Goal: Task Accomplishment & Management: Use online tool/utility

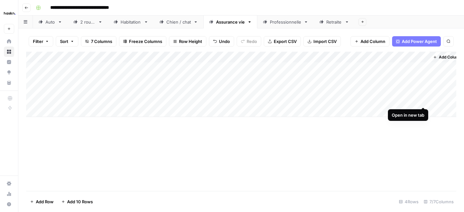
click at [423, 100] on div "Add Column" at bounding box center [241, 84] width 431 height 65
click at [270, 21] on div "Professionnelle" at bounding box center [282, 22] width 38 height 6
click at [135, 86] on div "Add Column" at bounding box center [241, 90] width 431 height 76
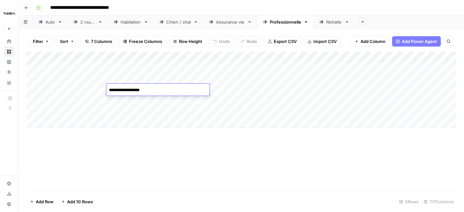
type textarea "**********"
click at [168, 156] on div "Add Column" at bounding box center [241, 121] width 431 height 139
click at [186, 87] on div "Add Column" at bounding box center [241, 90] width 431 height 76
click at [273, 89] on div "Add Column" at bounding box center [241, 90] width 431 height 76
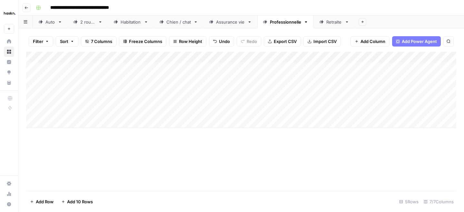
click at [273, 89] on div "Add Column" at bounding box center [241, 90] width 431 height 76
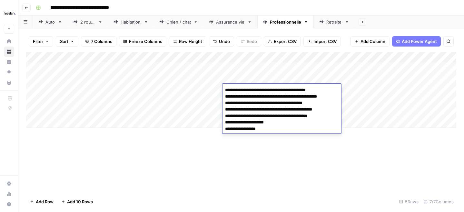
type textarea "**********"
click at [203, 79] on div "Add Column" at bounding box center [241, 90] width 431 height 76
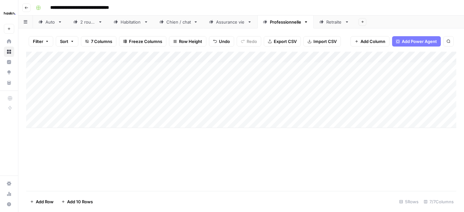
click at [203, 79] on div "Add Column" at bounding box center [241, 90] width 431 height 76
click at [203, 79] on textarea "**********" at bounding box center [216, 79] width 103 height 9
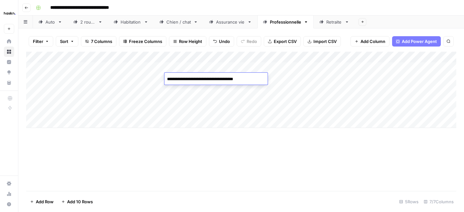
click at [203, 79] on textarea "**********" at bounding box center [216, 79] width 103 height 9
click at [197, 91] on div "Add Column" at bounding box center [241, 90] width 431 height 76
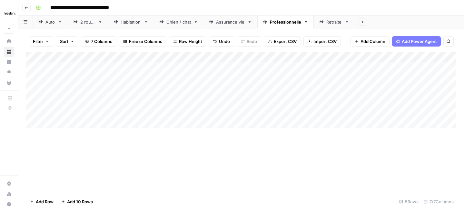
click at [197, 91] on div "Add Column" at bounding box center [241, 90] width 431 height 76
click at [197, 91] on textarea at bounding box center [216, 90] width 103 height 9
type textarea "**********"
click at [85, 88] on div "Add Column" at bounding box center [241, 90] width 431 height 76
type textarea "***"
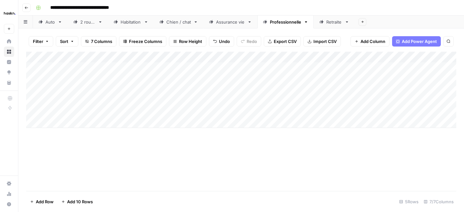
click at [368, 90] on div "Add Column" at bounding box center [241, 90] width 431 height 76
click at [391, 90] on div "Add Column" at bounding box center [241, 90] width 431 height 76
click at [383, 90] on div "Add Column" at bounding box center [241, 90] width 431 height 76
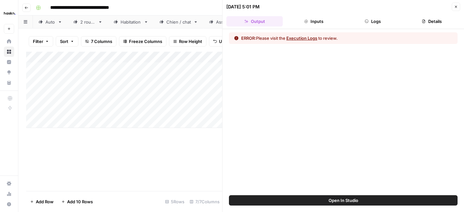
click at [373, 23] on button "Logs" at bounding box center [373, 21] width 56 height 10
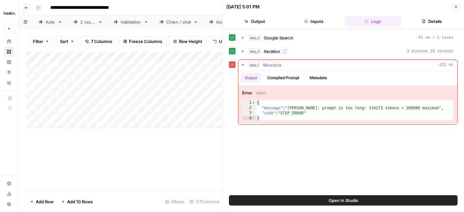
type textarea "**********"
click at [326, 110] on div "{ "message" : "Claude Error: prompt is too long: 234273 tokens > 200000 maximum…" at bounding box center [355, 115] width 198 height 31
click at [456, 6] on icon "button" at bounding box center [456, 7] width 4 height 4
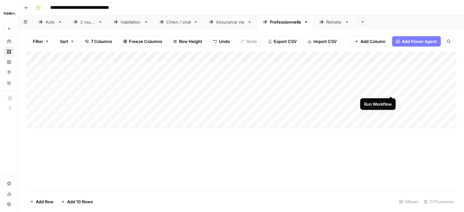
click at [391, 90] on div "Add Column" at bounding box center [241, 90] width 431 height 76
click at [383, 87] on div "Add Column" at bounding box center [241, 90] width 431 height 76
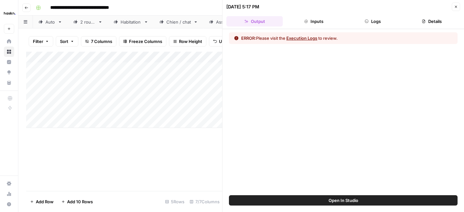
click at [372, 21] on button "Logs" at bounding box center [373, 21] width 56 height 10
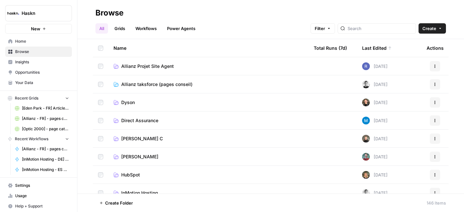
click at [149, 88] on td "Allianz taksforce (pages conseil)" at bounding box center [208, 84] width 200 height 18
click at [149, 85] on span "Allianz taksforce (pages conseil)" at bounding box center [156, 84] width 71 height 6
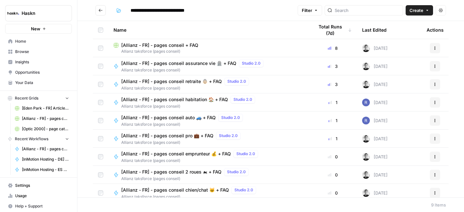
click at [185, 134] on span "[Allianz - FR] - pages conseil pro 💼 + FAQ" at bounding box center [167, 135] width 92 height 6
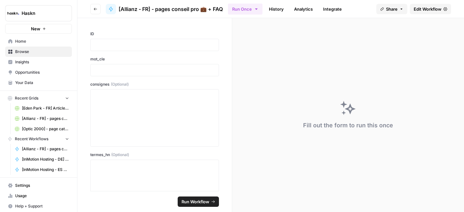
click at [419, 10] on span "Edit Workflow" at bounding box center [428, 9] width 28 height 6
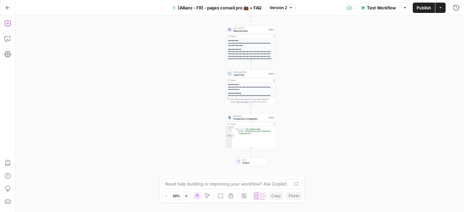
click at [8, 25] on icon "button" at bounding box center [8, 23] width 6 height 6
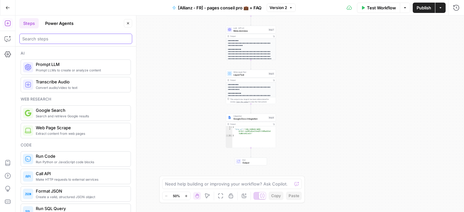
click at [51, 37] on input "search" at bounding box center [75, 39] width 107 height 6
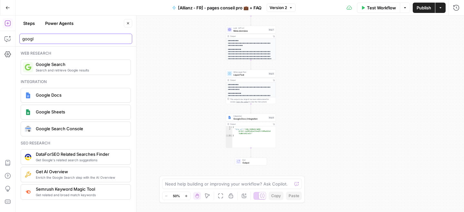
type input "googl"
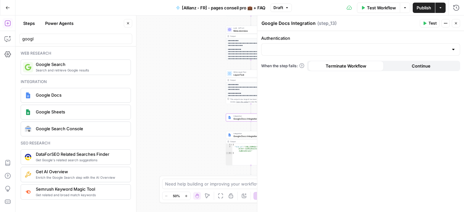
click at [235, 134] on span "Google Docs Integration" at bounding box center [251, 135] width 34 height 3
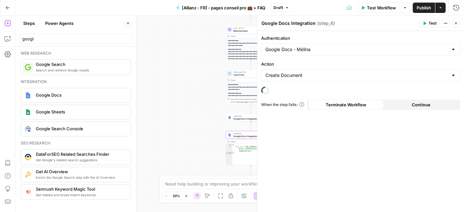
click at [455, 22] on icon "button" at bounding box center [456, 23] width 4 height 4
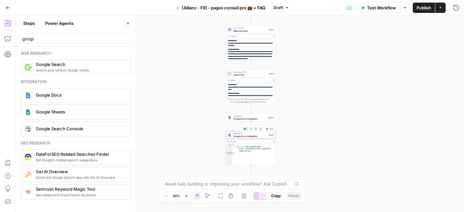
click at [256, 130] on button "Delete step" at bounding box center [256, 129] width 4 height 4
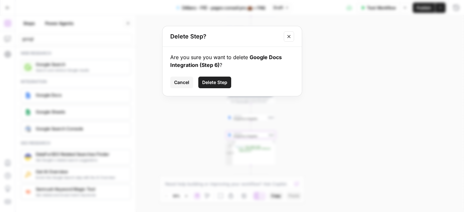
click at [219, 80] on span "Delete Step" at bounding box center [214, 82] width 25 height 6
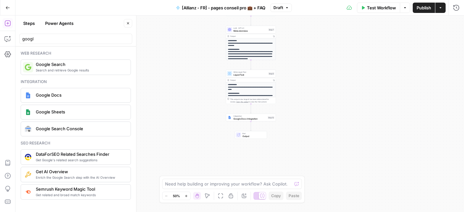
click at [238, 120] on div "Integration Google Docs Integration Step 13 Copy step Delete step Add Note Test" at bounding box center [251, 118] width 50 height 8
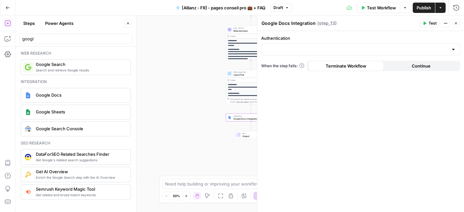
click at [365, 46] on div at bounding box center [360, 49] width 199 height 12
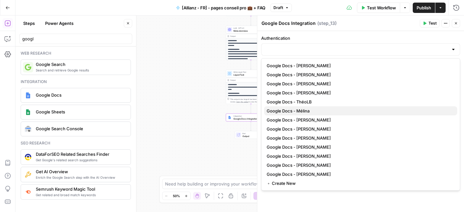
click at [325, 113] on span "Google Docs - Mélina" at bounding box center [360, 110] width 186 height 6
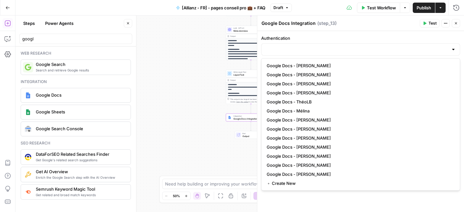
type input "Google Docs - Mélina"
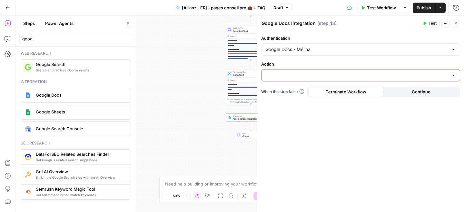
click at [324, 77] on input "Action" at bounding box center [357, 75] width 183 height 6
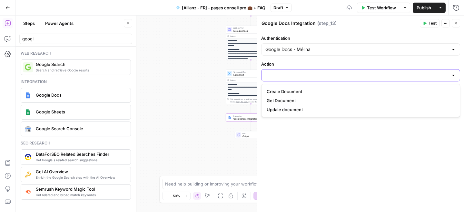
paste input "14xunCxriK5cAXUdz4VeM-4GlnlRQuEtG"
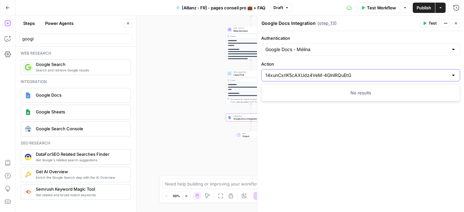
type input "14xunCxriK5cAXUdz4VeM-4GlnlRQuEtG"
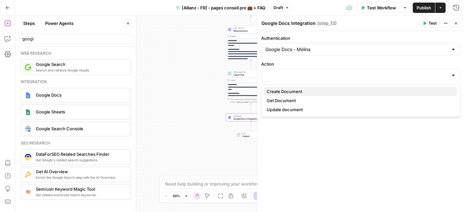
drag, startPoint x: 324, startPoint y: 77, endPoint x: 319, endPoint y: 94, distance: 18.2
click at [319, 94] on body "Haskn New Home Browse Insights Opportunities Your Data Recent Grids [Eden Park …" at bounding box center [232, 106] width 464 height 212
click at [319, 94] on span "Create Document" at bounding box center [360, 91] width 186 height 6
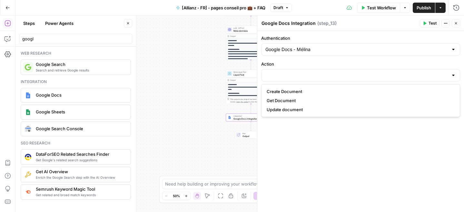
type input "Create Document"
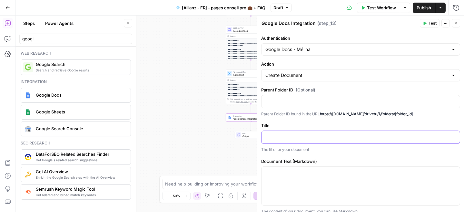
click at [297, 133] on p at bounding box center [361, 136] width 191 height 6
click at [458, 137] on div at bounding box center [361, 137] width 199 height 13
click at [455, 137] on icon "button" at bounding box center [454, 136] width 3 height 3
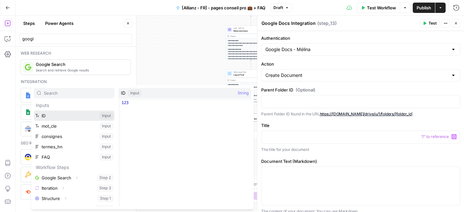
click at [110, 115] on button "Select variable ID" at bounding box center [74, 115] width 81 height 10
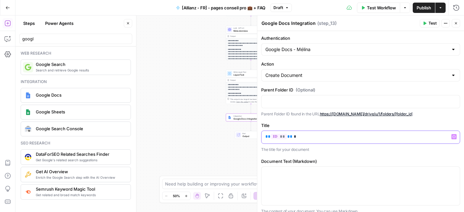
click at [455, 136] on icon "button" at bounding box center [454, 136] width 3 height 3
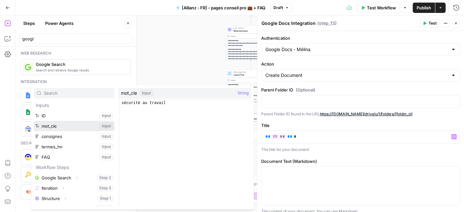
click at [103, 122] on button "Select variable mot_cle" at bounding box center [74, 126] width 81 height 10
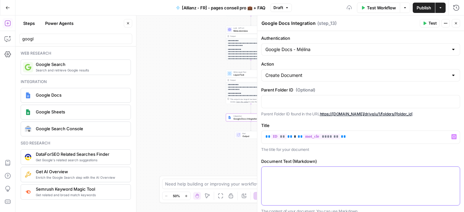
click at [301, 172] on p at bounding box center [361, 172] width 191 height 6
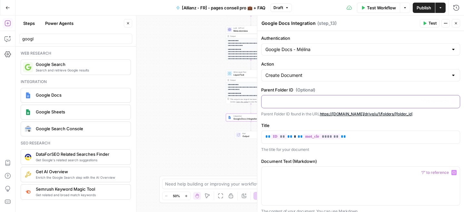
click at [316, 106] on div at bounding box center [361, 101] width 199 height 13
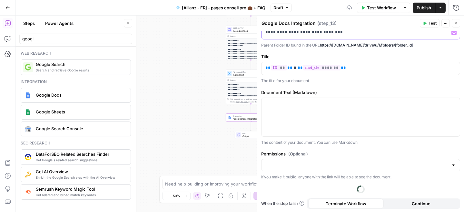
scroll to position [69, 0]
click at [319, 112] on div at bounding box center [361, 116] width 199 height 38
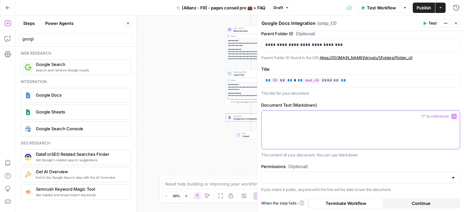
click at [454, 118] on button "Variables Menu" at bounding box center [454, 116] width 5 height 5
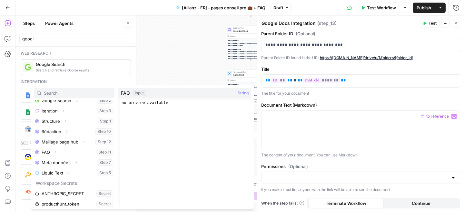
scroll to position [90, 0]
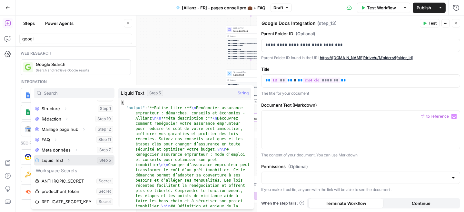
click at [66, 160] on button "Expand" at bounding box center [69, 160] width 8 height 8
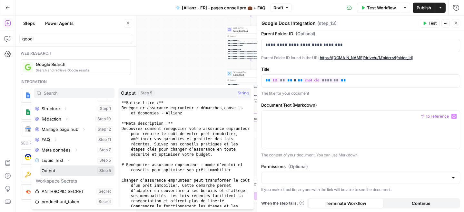
click at [62, 169] on button "Select variable Output" at bounding box center [77, 170] width 74 height 10
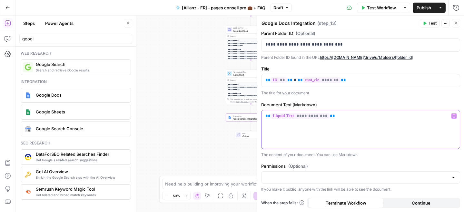
scroll to position [56, 0]
click at [424, 7] on span "Publish" at bounding box center [424, 8] width 15 height 6
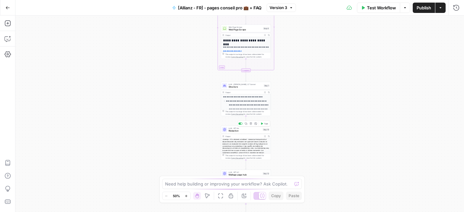
click at [243, 130] on span "Rédaction" at bounding box center [245, 130] width 33 height 3
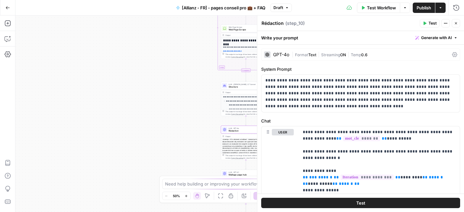
click at [285, 55] on div "GPT-4o" at bounding box center [281, 54] width 16 height 5
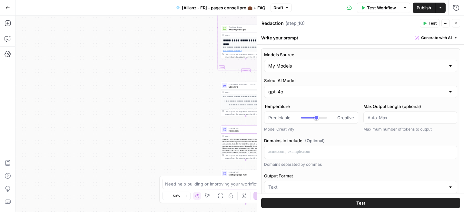
click at [424, 10] on span "Publish" at bounding box center [424, 8] width 15 height 6
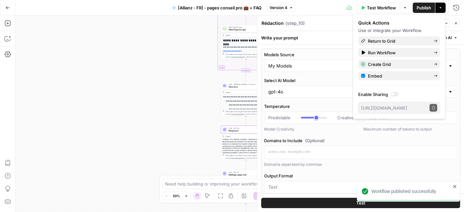
click at [232, 85] on span "Structure" at bounding box center [246, 86] width 34 height 3
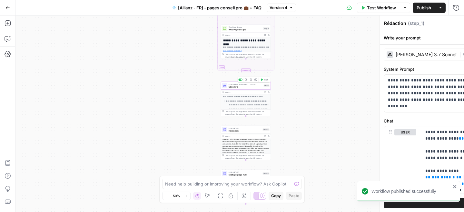
type textarea "Structure"
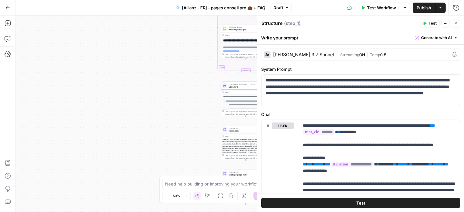
click at [307, 55] on div "[PERSON_NAME] 3.7 Sonnet" at bounding box center [303, 54] width 61 height 5
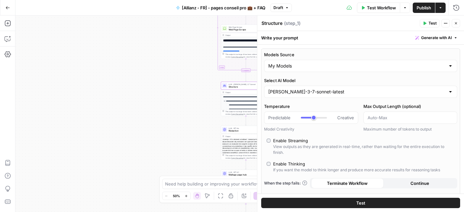
click at [243, 58] on div "This output is too large & has been abbreviated for review. Copy the output to …" at bounding box center [246, 55] width 50 height 7
click at [454, 25] on button "Close" at bounding box center [456, 23] width 8 height 8
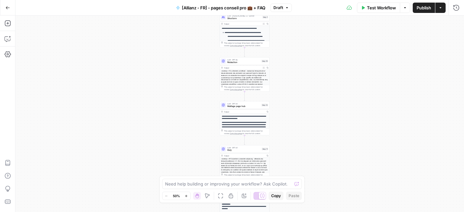
drag, startPoint x: 307, startPoint y: 56, endPoint x: 314, endPoint y: 144, distance: 88.1
click at [314, 143] on div "Workflow Set Inputs Inputs Google Search Google Search Step 2 Output Expand Out…" at bounding box center [239, 113] width 449 height 196
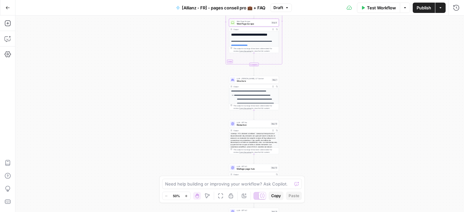
click at [246, 82] on span "Structure" at bounding box center [254, 80] width 34 height 3
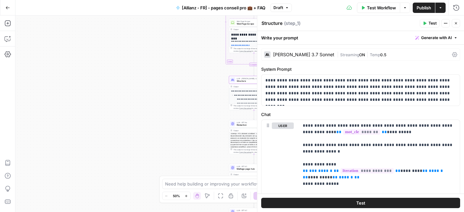
click at [304, 51] on div "Claude 3.7 Sonnet | Streaming ON | Temp 0.5" at bounding box center [360, 54] width 199 height 12
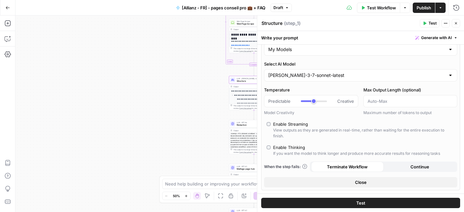
scroll to position [21, 0]
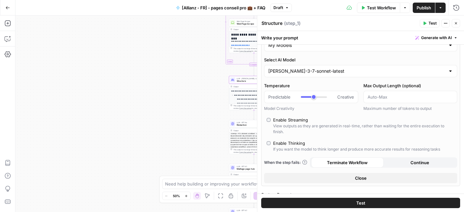
click at [378, 101] on div at bounding box center [411, 97] width 94 height 12
click at [379, 96] on input "Max Output Length (optional)" at bounding box center [411, 97] width 86 height 6
click at [379, 85] on label "Max Output Length (optional)" at bounding box center [411, 85] width 94 height 6
click at [379, 94] on input "Max Output Length (optional)" at bounding box center [411, 97] width 86 height 6
click at [378, 96] on input "Max Output Length (optional)" at bounding box center [411, 97] width 86 height 6
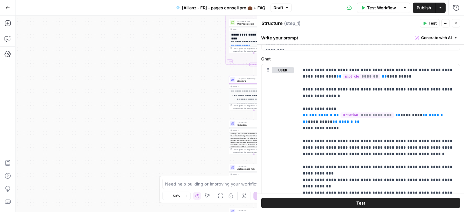
scroll to position [217, 0]
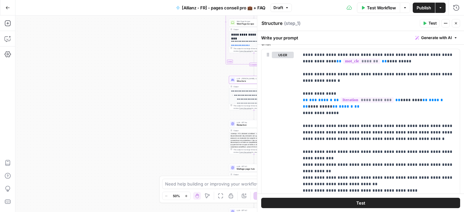
click at [454, 23] on button "Close" at bounding box center [456, 23] width 8 height 8
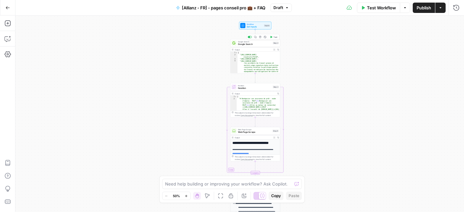
click at [253, 44] on span "Google Search" at bounding box center [255, 44] width 34 height 3
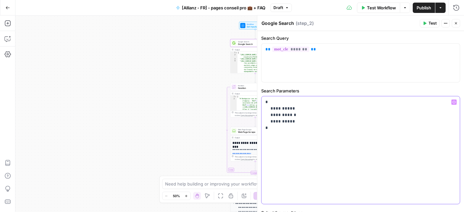
click at [290, 110] on p "**********" at bounding box center [361, 115] width 191 height 32
click at [423, 8] on span "Publish" at bounding box center [424, 8] width 15 height 6
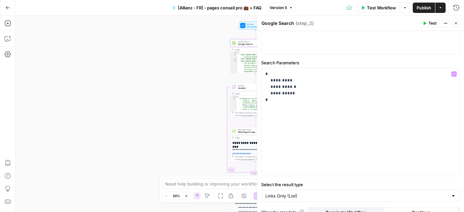
scroll to position [37, 0]
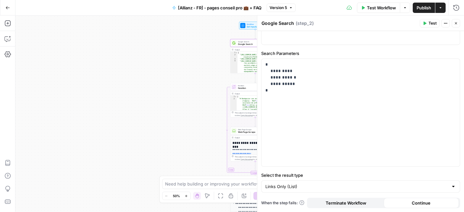
click at [456, 26] on button "Close" at bounding box center [456, 23] width 8 height 8
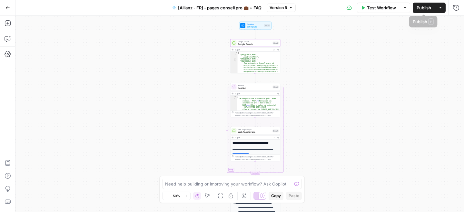
click at [423, 11] on button "Publish" at bounding box center [424, 8] width 22 height 10
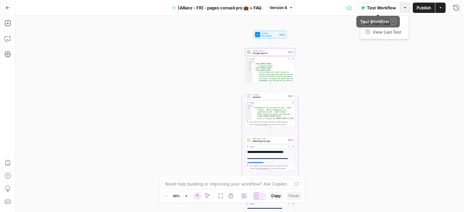
click at [404, 7] on icon "button" at bounding box center [405, 7] width 2 height 1
click at [375, 23] on span "Run Test" at bounding box center [387, 23] width 28 height 6
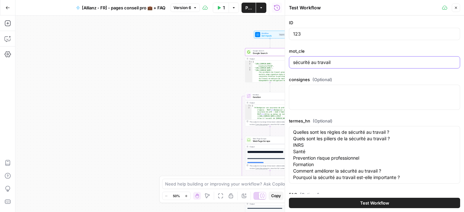
click at [336, 59] on input "sécurité au travail" at bounding box center [374, 62] width 163 height 6
type input "partage de la valeur"
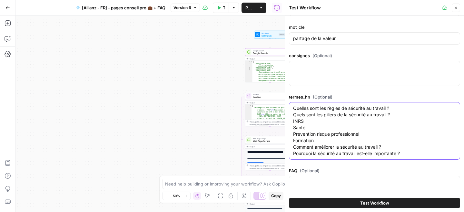
drag, startPoint x: 418, startPoint y: 154, endPoint x: 290, endPoint y: 104, distance: 137.6
click at [290, 104] on div "Quelles sont les règles de sécurité au travail ? Quels sont les piliers de la s…" at bounding box center [374, 130] width 171 height 57
paste textarea "'est-ce que la loi sur le partage de la valeur ? Quel est le montant de la prim…"
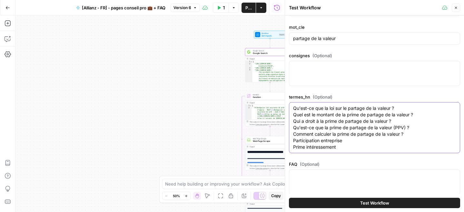
type textarea "Qu'est-ce que la loi sur le partage de la valeur ? Quel est le montant de la pr…"
click at [315, 76] on div at bounding box center [374, 73] width 171 height 25
paste textarea "Rédiger l'article pour les professionnels"
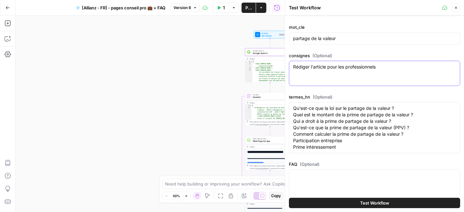
type textarea "Rédiger l'article pour les professionnels"
click at [380, 200] on span "Test Workflow" at bounding box center [375, 202] width 29 height 6
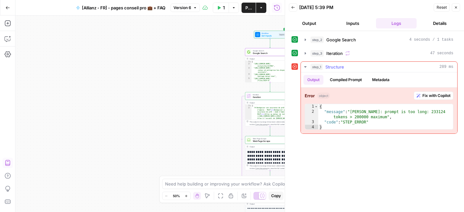
click at [305, 66] on icon "button" at bounding box center [305, 66] width 2 height 1
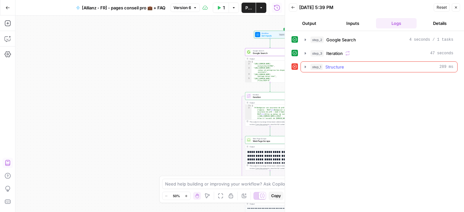
click at [305, 66] on icon "button" at bounding box center [305, 66] width 5 height 5
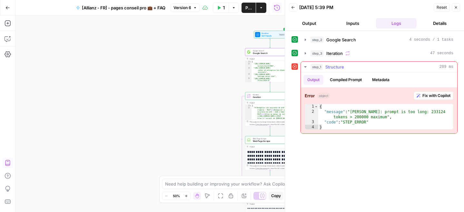
click at [428, 97] on span "Fix with Copilot" at bounding box center [437, 96] width 28 height 6
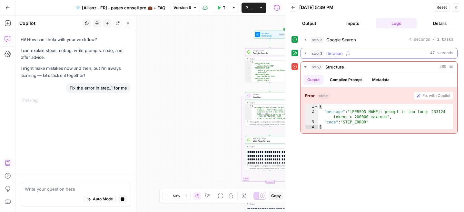
click at [307, 51] on icon "button" at bounding box center [305, 53] width 5 height 5
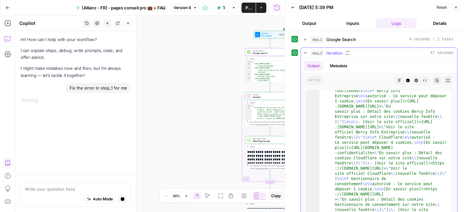
scroll to position [183, 0]
click at [293, 8] on icon "button" at bounding box center [293, 7] width 4 height 4
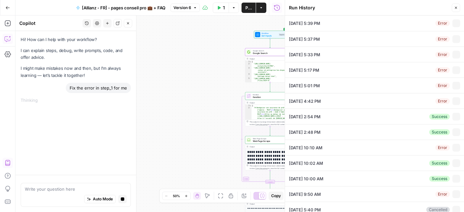
type input "123"
type input "partage de la valeur"
type textarea "Rédiger l'article pour les professionnels"
type textarea "Qu'est-ce que la loi sur le partage de la valeur ? Quel est le montant de la pr…"
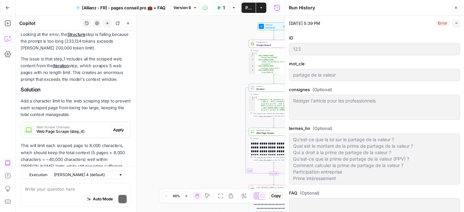
scroll to position [85, 0]
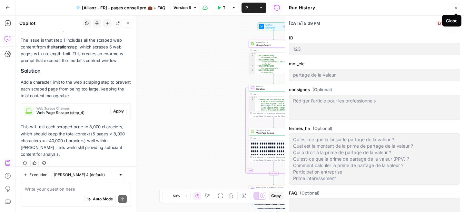
click at [459, 7] on button "Close" at bounding box center [456, 8] width 8 height 8
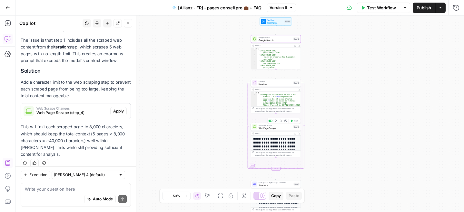
click at [273, 128] on span "Web Page Scrape" at bounding box center [276, 127] width 34 height 3
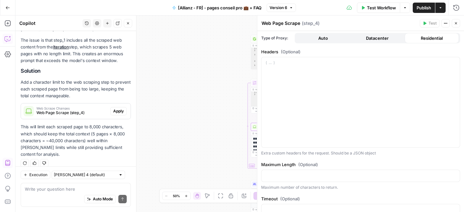
scroll to position [181, 0]
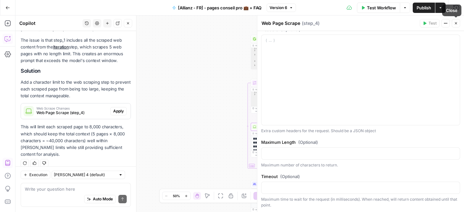
click at [456, 25] on button "Close" at bounding box center [456, 23] width 8 height 8
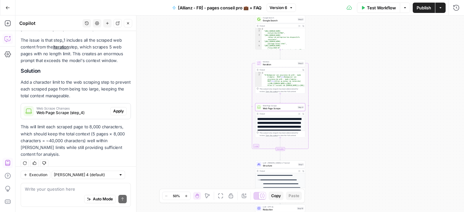
click at [125, 25] on button "Close" at bounding box center [128, 23] width 8 height 8
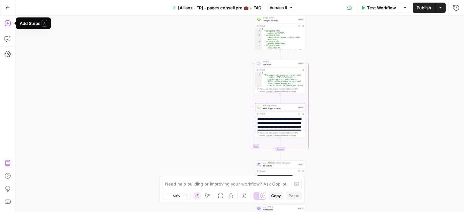
click at [6, 22] on icon "button" at bounding box center [8, 23] width 6 height 6
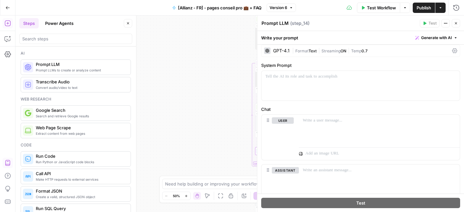
scroll to position [0, 0]
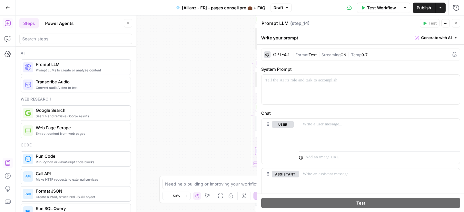
click at [281, 54] on div "GPT-4.1" at bounding box center [281, 54] width 16 height 5
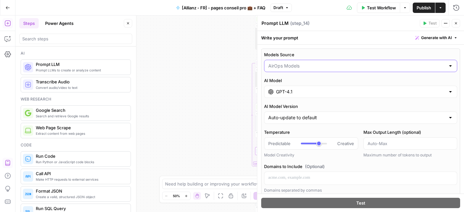
click at [291, 63] on input "Models Source" at bounding box center [357, 66] width 177 height 6
click at [292, 86] on button "AirOps Models" at bounding box center [361, 81] width 188 height 9
type input "AirOps Models"
click at [293, 66] on input "Models Source" at bounding box center [357, 66] width 177 height 6
type input "My Models"
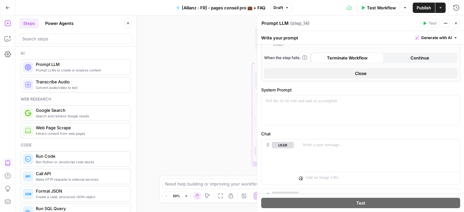
scroll to position [211, 0]
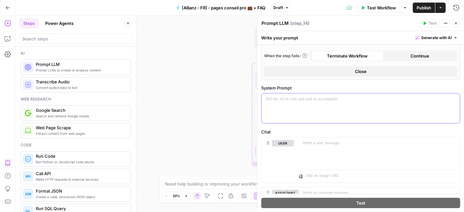
click at [332, 103] on div at bounding box center [361, 108] width 199 height 30
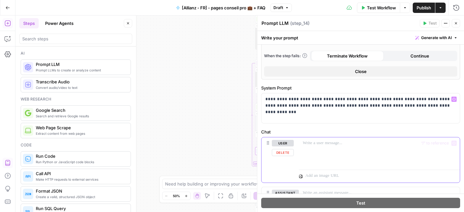
click at [327, 140] on p at bounding box center [379, 143] width 153 height 6
paste div
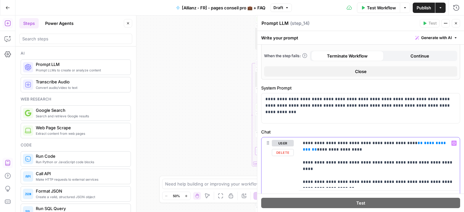
click at [340, 181] on p "**********" at bounding box center [379, 162] width 153 height 45
click at [442, 175] on p "**********" at bounding box center [379, 162] width 153 height 45
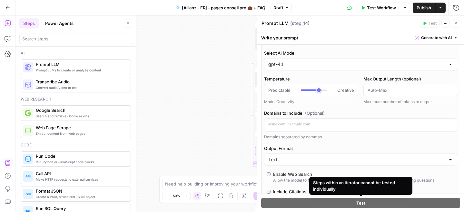
scroll to position [290, 0]
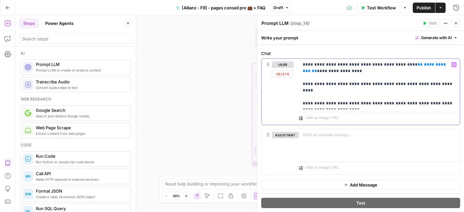
drag, startPoint x: 400, startPoint y: 66, endPoint x: 434, endPoint y: 69, distance: 33.7
click at [434, 69] on p "**********" at bounding box center [379, 83] width 153 height 45
drag, startPoint x: 436, startPoint y: 63, endPoint x: 399, endPoint y: 63, distance: 37.8
click at [399, 63] on p "**********" at bounding box center [379, 83] width 153 height 45
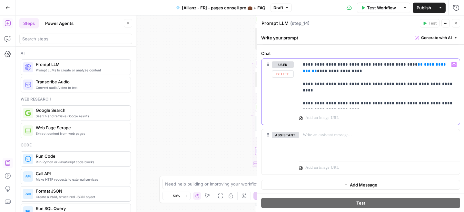
scroll to position [283, 0]
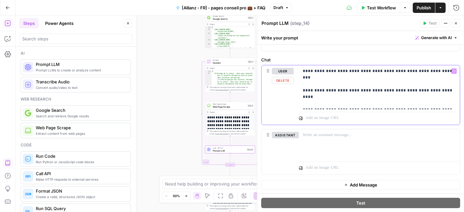
click at [455, 71] on icon "button" at bounding box center [454, 70] width 3 height 3
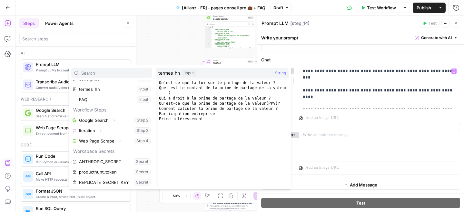
scroll to position [38, 0]
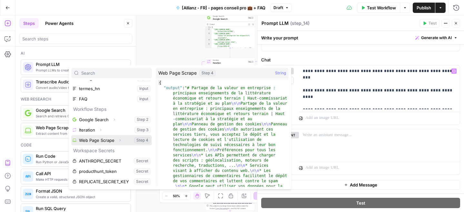
click at [118, 139] on icon "button" at bounding box center [120, 140] width 4 height 4
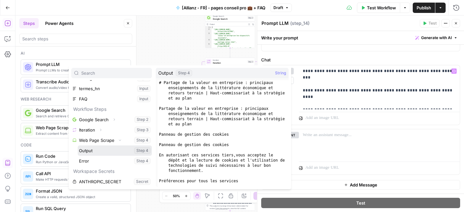
click at [139, 150] on button "Select variable Output" at bounding box center [115, 150] width 74 height 10
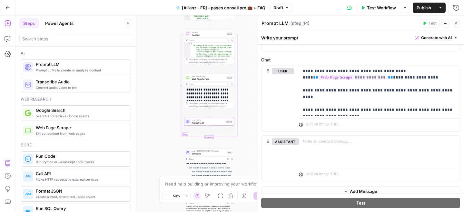
drag, startPoint x: 195, startPoint y: 114, endPoint x: 174, endPoint y: 86, distance: 34.8
click at [174, 86] on div "Workflow Set Inputs Inputs Google Search Google Search Step 2 Output Expand Out…" at bounding box center [239, 113] width 449 height 196
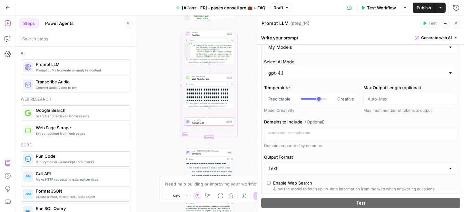
scroll to position [0, 0]
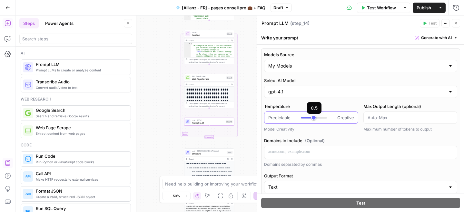
type input "***"
drag, startPoint x: 319, startPoint y: 120, endPoint x: 312, endPoint y: 120, distance: 6.5
click at [312, 120] on div at bounding box center [314, 117] width 26 height 6
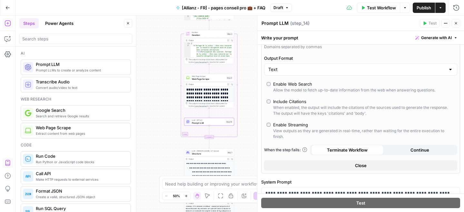
scroll to position [122, 0]
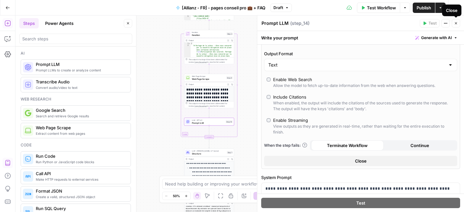
click at [458, 23] on span "Close" at bounding box center [458, 23] width 0 height 0
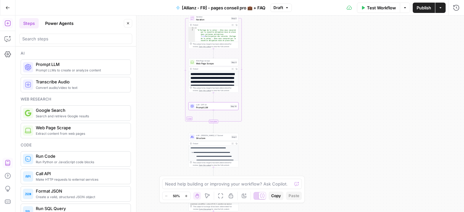
click at [223, 63] on span "Web Page Scrape" at bounding box center [213, 63] width 34 height 3
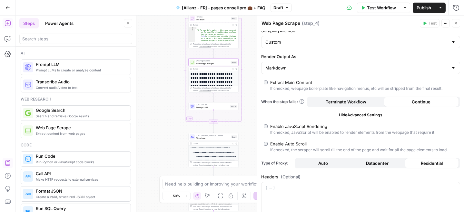
scroll to position [0, 0]
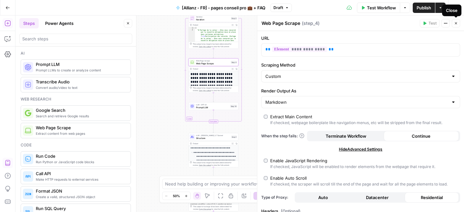
click at [457, 23] on icon "button" at bounding box center [456, 23] width 4 height 4
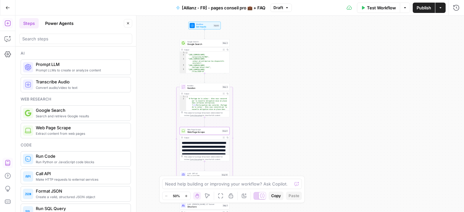
drag, startPoint x: 281, startPoint y: 50, endPoint x: 273, endPoint y: 102, distance: 52.0
click at [285, 79] on div "Workflow Set Inputs Inputs Google Search Google Search Step 2 Output Expand Out…" at bounding box center [239, 113] width 449 height 196
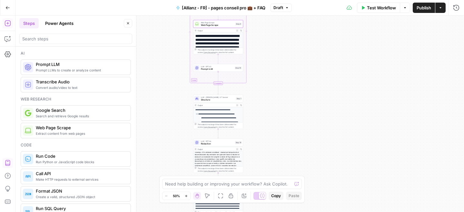
drag, startPoint x: 261, startPoint y: 139, endPoint x: 275, endPoint y: 22, distance: 118.3
click at [276, 21] on div "Workflow Set Inputs Inputs Google Search Google Search Step 2 Output Expand Out…" at bounding box center [239, 113] width 449 height 196
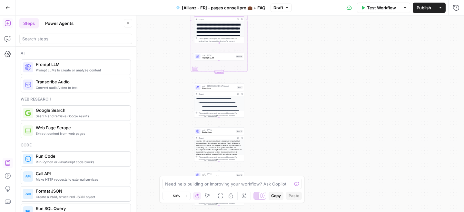
click at [226, 58] on span "Prompt LLM" at bounding box center [218, 57] width 33 height 3
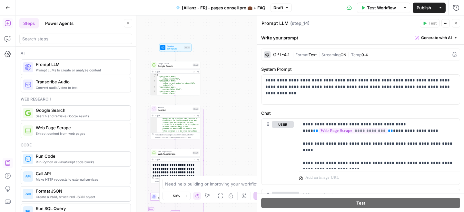
drag, startPoint x: 174, startPoint y: 71, endPoint x: 134, endPoint y: 186, distance: 121.3
click at [134, 186] on body "Haskn New Home Browse Insights Opportunities Your Data Recent Grids [Eden Park …" at bounding box center [232, 106] width 464 height 212
click at [189, 110] on span "Iteration" at bounding box center [175, 110] width 34 height 3
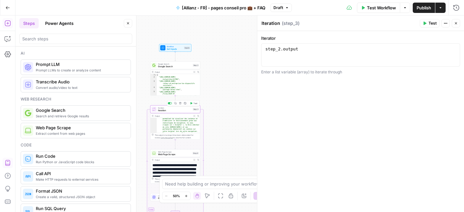
click at [192, 102] on icon "button" at bounding box center [191, 103] width 3 height 3
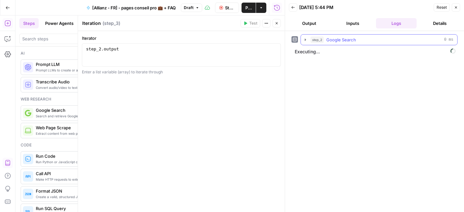
click at [305, 39] on icon "button" at bounding box center [305, 39] width 5 height 5
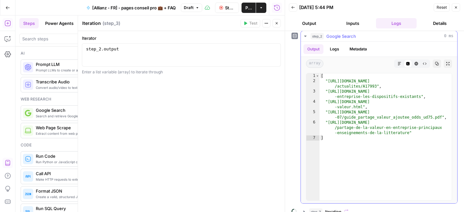
scroll to position [24, 0]
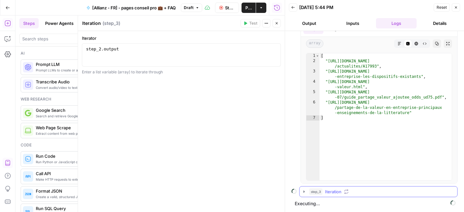
click at [305, 191] on icon "button" at bounding box center [304, 191] width 1 height 2
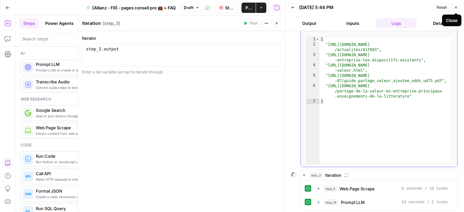
scroll to position [54, 0]
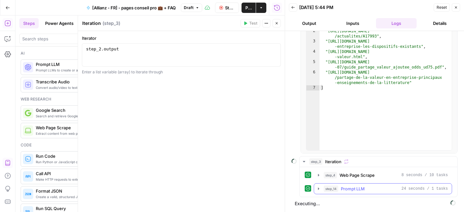
click at [316, 187] on icon "button" at bounding box center [318, 188] width 5 height 5
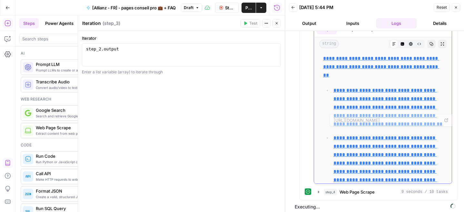
scroll to position [229, 0]
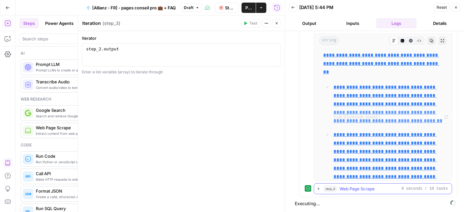
click at [319, 188] on icon "button" at bounding box center [318, 188] width 1 height 2
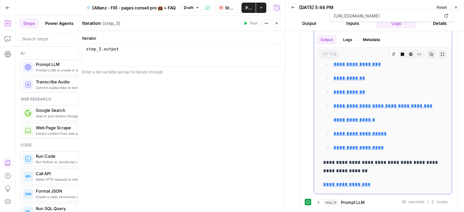
scroll to position [404, 0]
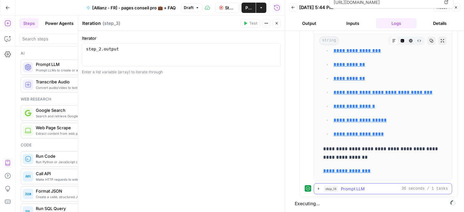
click at [320, 187] on icon "button" at bounding box center [318, 188] width 5 height 5
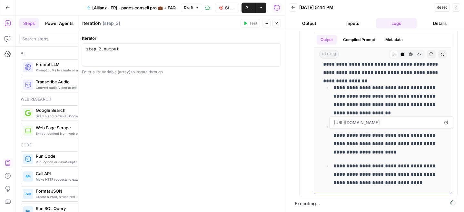
scroll to position [699, 0]
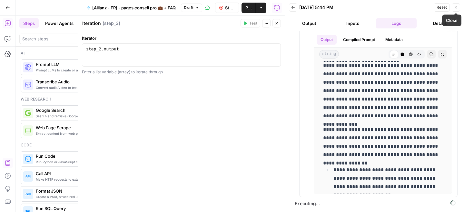
click at [457, 9] on icon "button" at bounding box center [456, 7] width 4 height 4
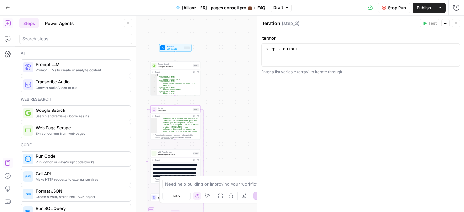
click at [457, 23] on icon "button" at bounding box center [456, 23] width 4 height 4
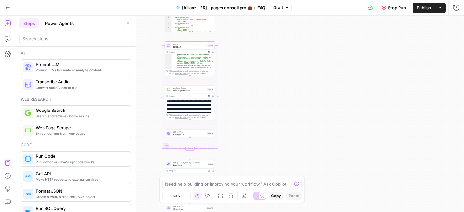
click at [186, 197] on icon "button" at bounding box center [187, 196] width 4 height 4
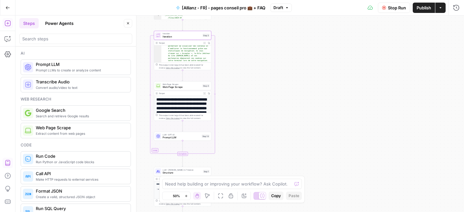
click at [186, 197] on icon "button" at bounding box center [187, 196] width 4 height 4
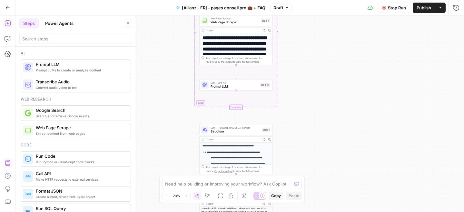
drag, startPoint x: 254, startPoint y: 110, endPoint x: 322, endPoint y: 50, distance: 90.3
click at [324, 49] on div "Workflow Set Inputs Inputs Google Search Google Search Step 2 Output Expand Out…" at bounding box center [239, 113] width 449 height 196
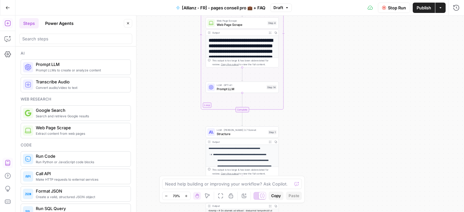
click at [277, 101] on div "Workflow Set Inputs Inputs Google Search Google Search Step 2 Output Expand Out…" at bounding box center [239, 113] width 449 height 196
click at [257, 90] on span "Prompt LLM" at bounding box center [241, 89] width 48 height 5
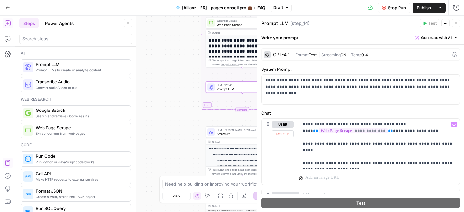
scroll to position [5, 0]
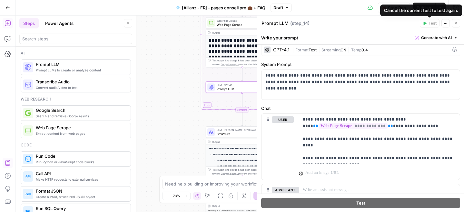
click at [457, 25] on icon "button" at bounding box center [456, 23] width 4 height 4
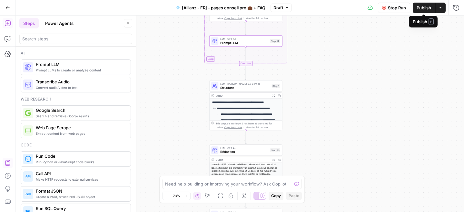
click at [423, 5] on span "Publish" at bounding box center [424, 8] width 15 height 6
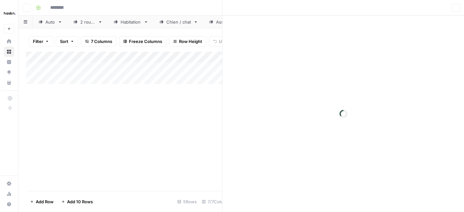
type input "**********"
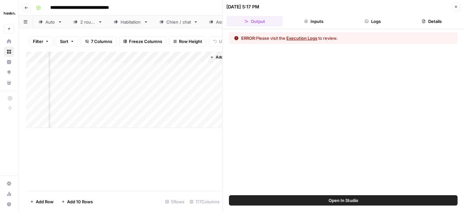
click at [376, 20] on button "Logs" at bounding box center [373, 21] width 56 height 10
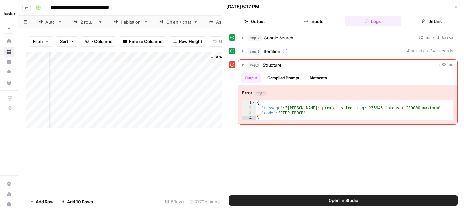
click at [455, 7] on icon "button" at bounding box center [456, 7] width 4 height 4
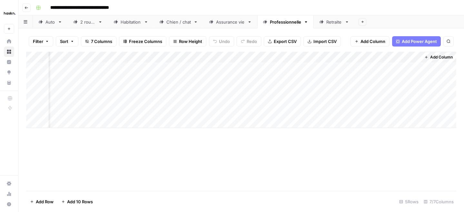
scroll to position [0, 27]
click at [363, 88] on div "Add Column" at bounding box center [241, 90] width 431 height 76
click at [355, 90] on div "Add Column" at bounding box center [241, 90] width 431 height 76
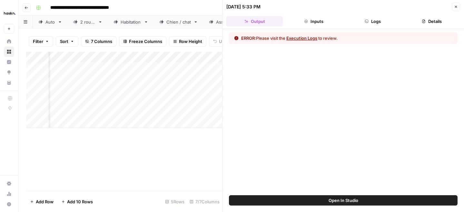
click at [366, 22] on icon "button" at bounding box center [367, 21] width 4 height 4
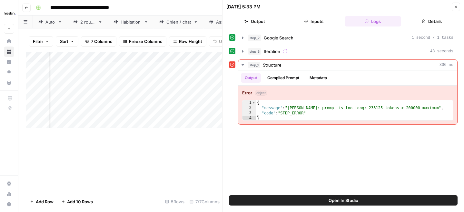
click at [457, 10] on button "Close" at bounding box center [456, 7] width 8 height 8
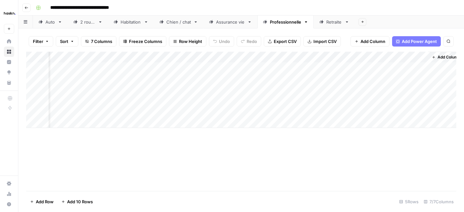
click at [362, 92] on div "Add Column" at bounding box center [241, 90] width 431 height 76
click at [216, 89] on div "Add Column" at bounding box center [241, 90] width 431 height 76
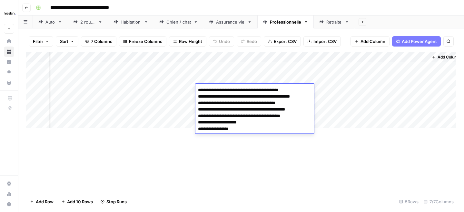
click at [182, 136] on div "Add Column" at bounding box center [241, 121] width 431 height 139
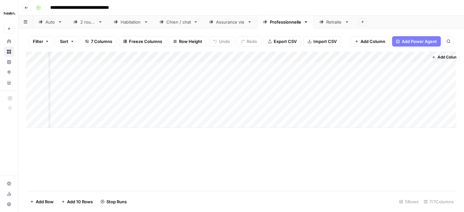
click at [127, 89] on div "Add Column" at bounding box center [241, 90] width 431 height 76
click at [127, 89] on textarea "**********" at bounding box center [130, 90] width 103 height 9
click at [197, 95] on div "Add Column" at bounding box center [241, 90] width 431 height 76
click at [212, 89] on div "Add Column" at bounding box center [241, 90] width 431 height 76
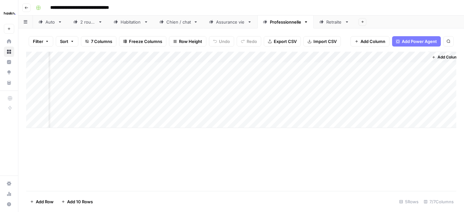
click at [212, 89] on div "Add Column" at bounding box center [241, 90] width 431 height 76
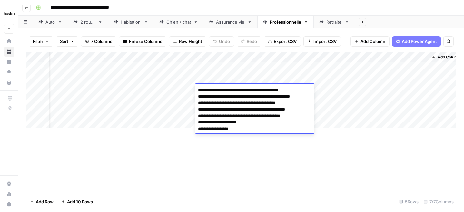
drag, startPoint x: 246, startPoint y: 130, endPoint x: 184, endPoint y: 83, distance: 77.5
click at [184, 83] on body "**********" at bounding box center [232, 106] width 464 height 212
click at [157, 89] on div "Add Column" at bounding box center [241, 90] width 431 height 76
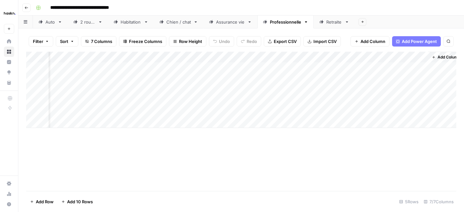
click at [157, 89] on div "Add Column" at bounding box center [241, 90] width 431 height 76
click at [363, 89] on div "Add Column" at bounding box center [241, 90] width 431 height 76
click at [346, 91] on div "Add Column" at bounding box center [241, 90] width 431 height 76
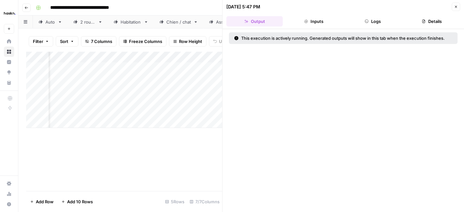
click at [324, 17] on button "Inputs" at bounding box center [314, 21] width 56 height 10
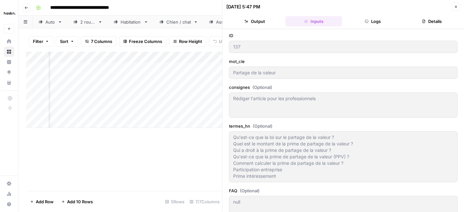
click at [368, 32] on label "ID" at bounding box center [343, 35] width 229 height 6
click at [368, 30] on div "ID 137 mot_cle Partage de la valeur consignes (Optional) Rédiger l'article pour…" at bounding box center [344, 120] width 242 height 183
click at [368, 24] on button "Logs" at bounding box center [373, 21] width 56 height 10
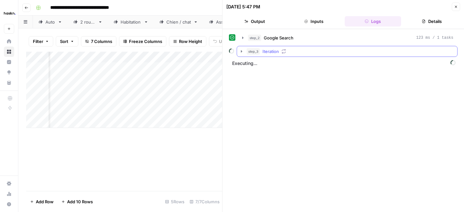
click at [242, 51] on icon "button" at bounding box center [241, 51] width 1 height 2
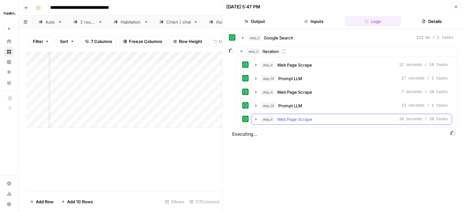
click at [255, 121] on icon "button" at bounding box center [256, 119] width 5 height 5
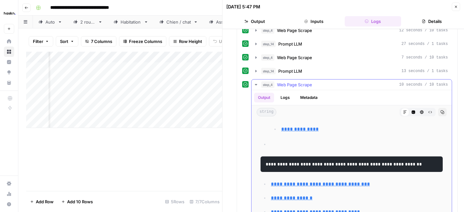
scroll to position [92, 0]
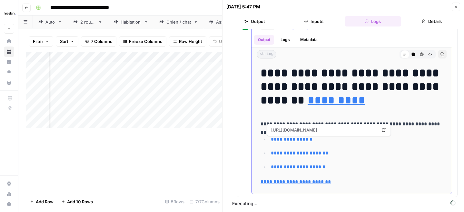
scroll to position [0, 0]
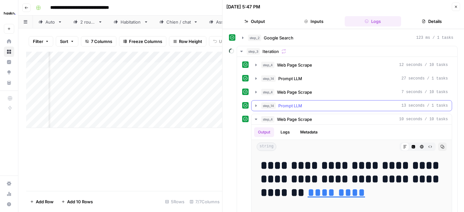
click at [258, 105] on icon "button" at bounding box center [256, 105] width 5 height 5
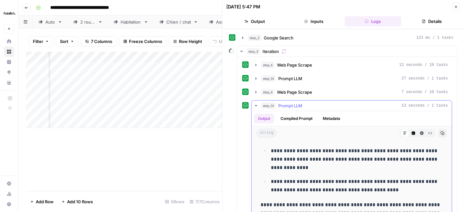
scroll to position [727, 0]
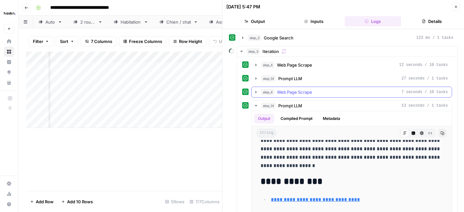
click at [256, 91] on icon "button" at bounding box center [256, 92] width 1 height 2
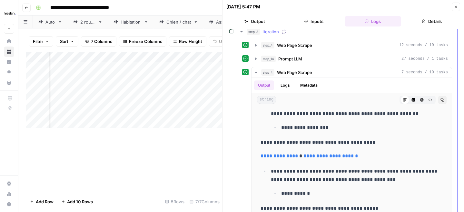
scroll to position [19, 0]
click at [458, 8] on icon "button" at bounding box center [456, 7] width 4 height 4
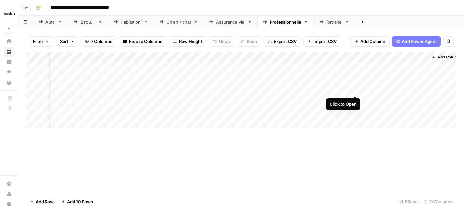
click at [353, 90] on div "Add Column" at bounding box center [241, 90] width 431 height 76
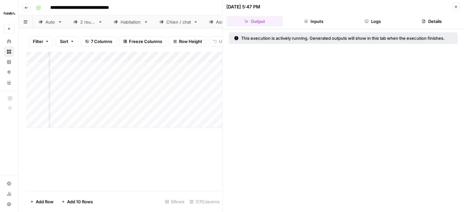
click at [365, 23] on button "Logs" at bounding box center [373, 21] width 56 height 10
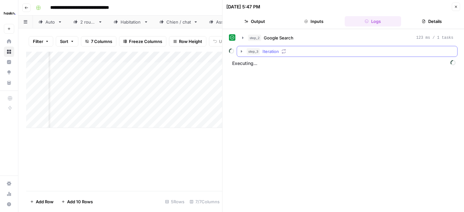
click at [241, 52] on icon "button" at bounding box center [241, 51] width 5 height 5
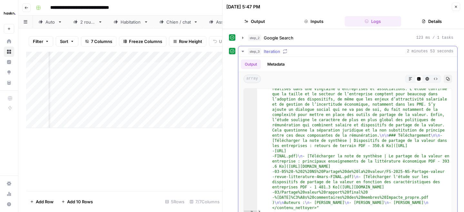
scroll to position [160, 0]
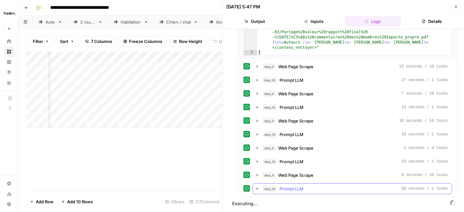
click at [258, 189] on icon "button" at bounding box center [257, 188] width 1 height 2
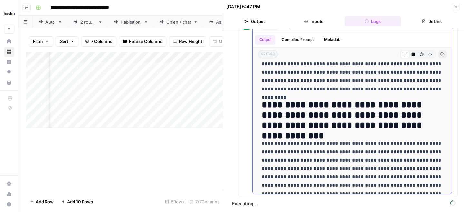
scroll to position [652, 0]
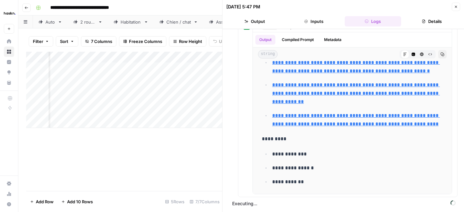
click at [259, 203] on span "Executing..." at bounding box center [344, 203] width 228 height 10
click at [454, 5] on icon "button" at bounding box center [456, 7] width 4 height 4
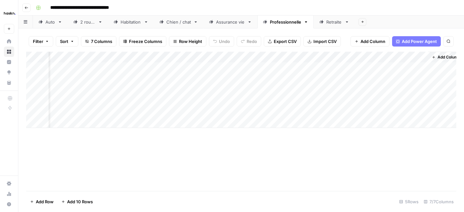
click at [246, 189] on div "Add Column" at bounding box center [241, 121] width 431 height 139
click at [189, 171] on div "Add Column" at bounding box center [241, 121] width 431 height 139
click at [421, 87] on div "Add Column" at bounding box center [241, 90] width 431 height 76
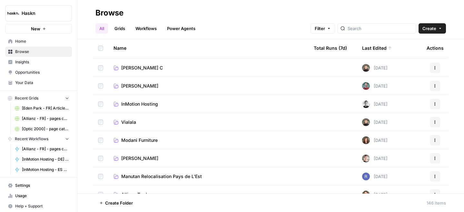
scroll to position [90, 0]
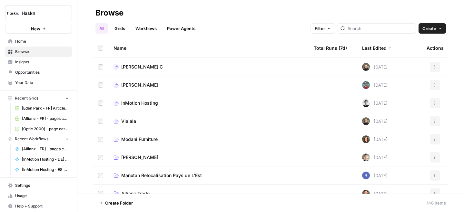
click at [381, 23] on div at bounding box center [377, 28] width 78 height 10
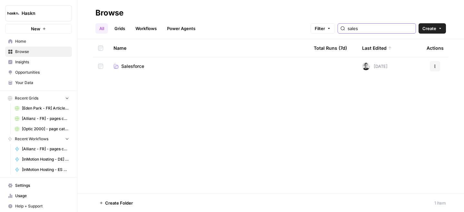
type input "sales"
click at [137, 67] on span "Salesforce" at bounding box center [132, 66] width 23 height 6
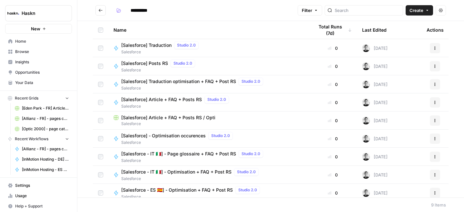
scroll to position [5, 0]
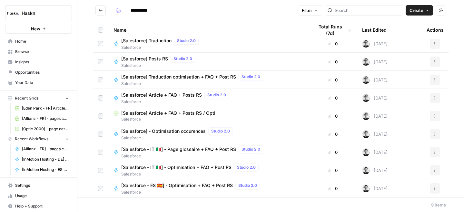
click at [175, 165] on span "[Salesforce - IT 🇮🇹] - Optimisation + FAQ + Post RS" at bounding box center [176, 167] width 110 height 6
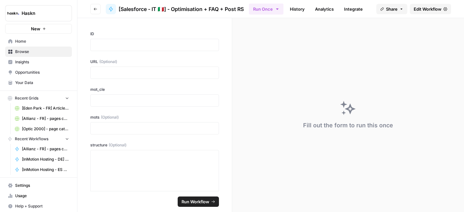
click at [422, 5] on link "Edit Workflow" at bounding box center [430, 9] width 41 height 10
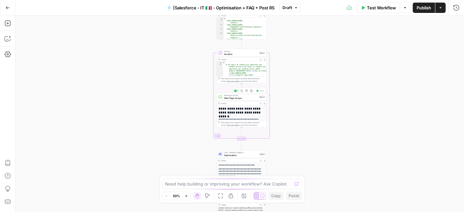
click at [226, 98] on span "Web Page Scrape" at bounding box center [241, 97] width 34 height 3
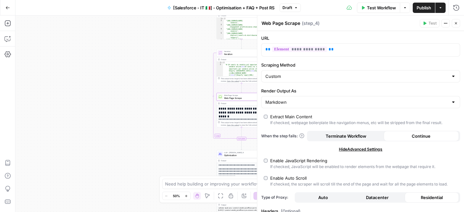
click at [177, 127] on div "**********" at bounding box center [239, 113] width 449 height 196
click at [457, 25] on button "Close" at bounding box center [456, 23] width 8 height 8
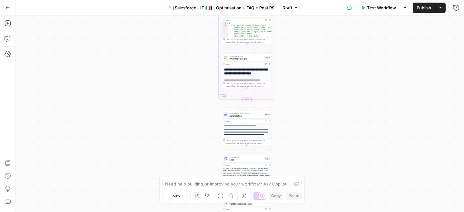
click at [4, 4] on button "Go Back" at bounding box center [8, 8] width 12 height 12
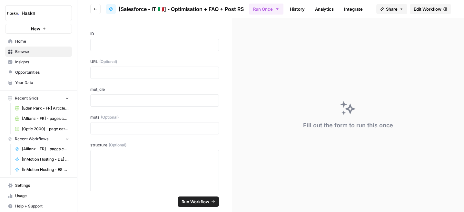
click at [89, 6] on header "Go back [Salesforce - IT 🇮🇹] - Optimisation + FAQ + Post RS Run Once History An…" at bounding box center [270, 9] width 387 height 18
click at [92, 7] on button "Go back" at bounding box center [95, 9] width 10 height 10
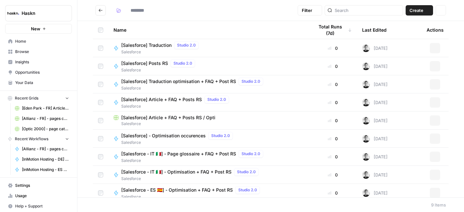
type input "**********"
click at [365, 11] on input "search" at bounding box center [368, 10] width 66 height 6
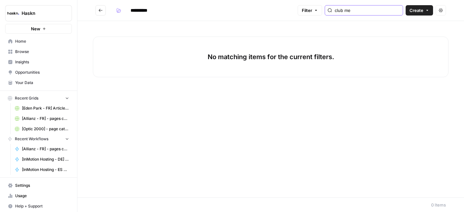
click at [365, 11] on input "club me" at bounding box center [368, 10] width 66 height 6
type input "club"
click at [101, 5] on button "Go back" at bounding box center [101, 10] width 10 height 10
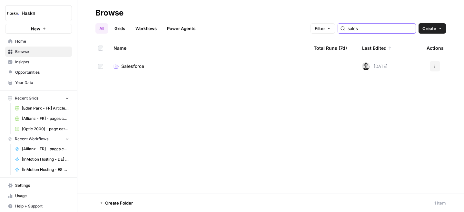
click at [371, 29] on input "sales" at bounding box center [381, 28] width 66 height 6
type input "club"
click at [133, 65] on span "Club Med" at bounding box center [131, 66] width 21 height 6
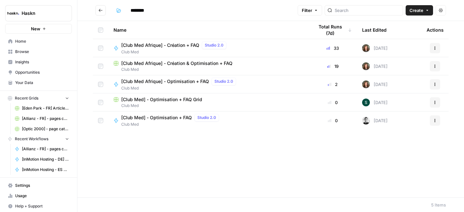
click at [178, 81] on span "[Club Med Afrique] - Optimisation + FAQ" at bounding box center [165, 81] width 88 height 6
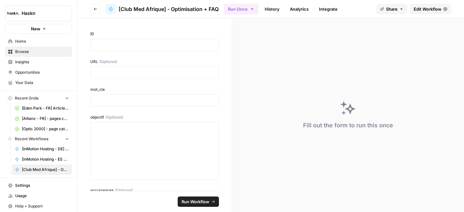
click at [424, 12] on span "Edit Workflow" at bounding box center [428, 9] width 28 height 6
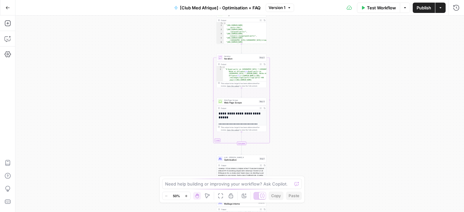
click at [7, 8] on icon "button" at bounding box center [7, 7] width 5 height 5
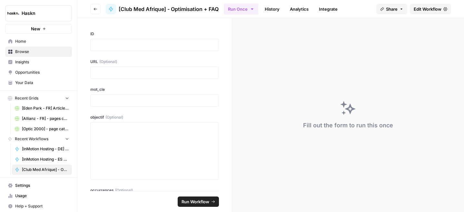
click at [92, 9] on button "Go back" at bounding box center [95, 9] width 10 height 10
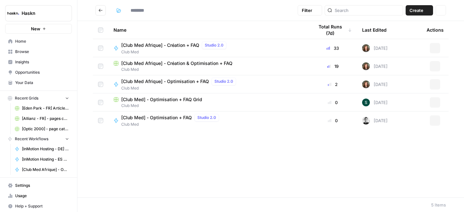
type input "********"
click at [104, 11] on button "Go back" at bounding box center [101, 10] width 10 height 10
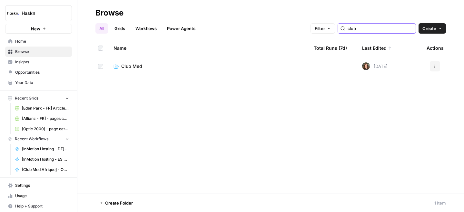
click at [375, 28] on input "club" at bounding box center [381, 28] width 66 height 6
type input "club"
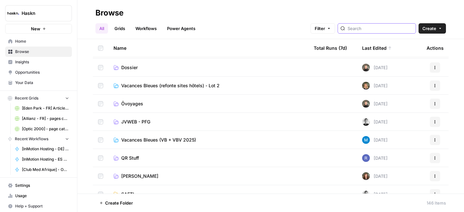
scroll to position [1157, 0]
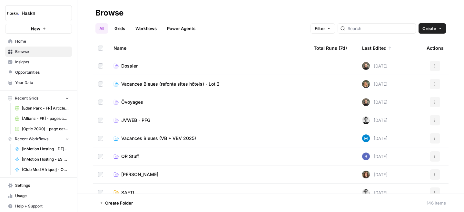
click at [146, 120] on span "JVWEB - PFG" at bounding box center [135, 120] width 29 height 6
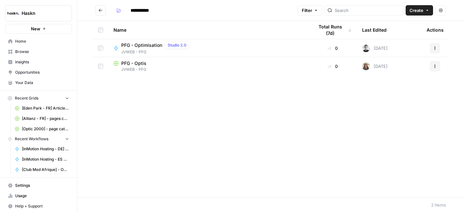
click at [150, 44] on span "PFG - Optimisation" at bounding box center [141, 45] width 41 height 6
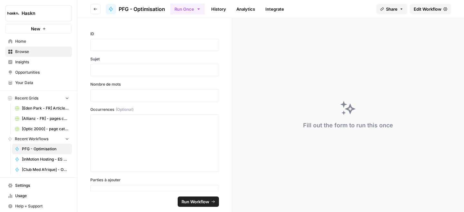
click at [425, 11] on span "Edit Workflow" at bounding box center [428, 9] width 28 height 6
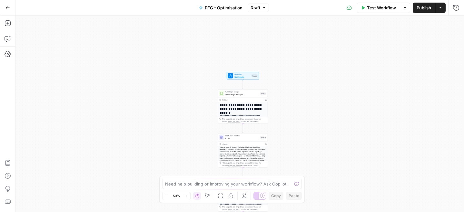
click at [241, 151] on div at bounding box center [243, 163] width 50 height 35
click at [245, 136] on span "LLM · GPT-4o Mini" at bounding box center [243, 135] width 34 height 3
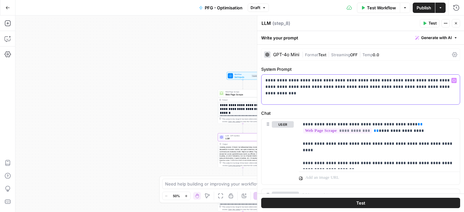
click at [344, 86] on p "**********" at bounding box center [361, 83] width 191 height 13
copy p "**********"
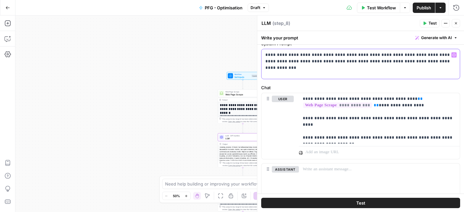
scroll to position [26, 0]
drag, startPoint x: 302, startPoint y: 98, endPoint x: 358, endPoint y: 137, distance: 67.5
click at [358, 137] on div "**********" at bounding box center [379, 118] width 161 height 50
copy p "**********"
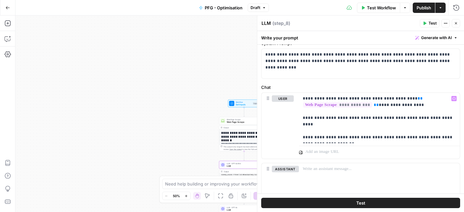
click at [7, 9] on icon "button" at bounding box center [7, 7] width 5 height 5
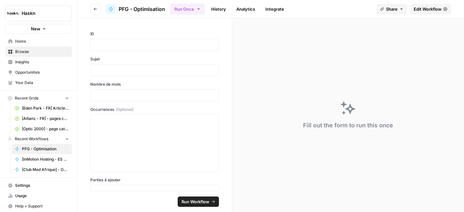
click at [97, 12] on button "Go back" at bounding box center [95, 9] width 10 height 10
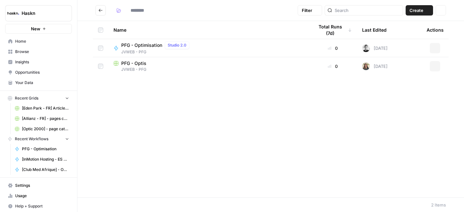
type input "**********"
click at [357, 11] on input "search" at bounding box center [368, 10] width 66 height 6
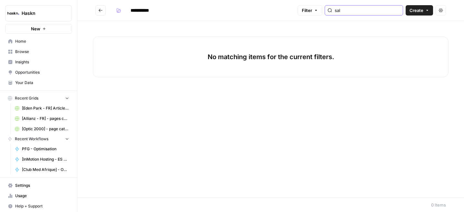
type input "sal"
click at [107, 10] on h2 "**********" at bounding box center [196, 10] width 200 height 10
click at [104, 10] on button "Go back" at bounding box center [101, 10] width 10 height 10
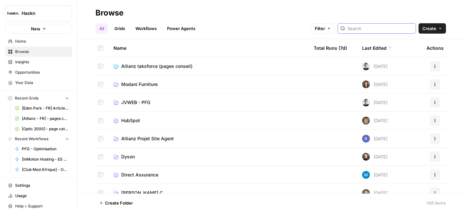
click at [371, 25] on input "search" at bounding box center [381, 28] width 66 height 6
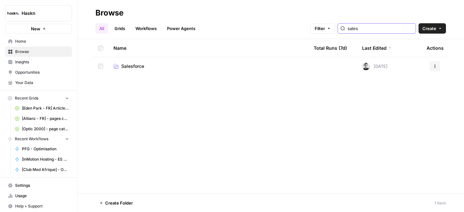
type input "sales"
click at [141, 67] on span "Salesforce" at bounding box center [132, 66] width 23 height 6
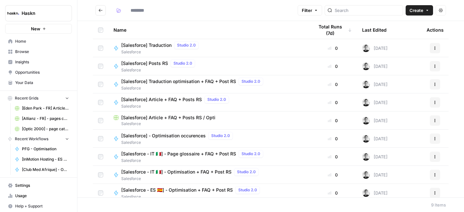
type input "**********"
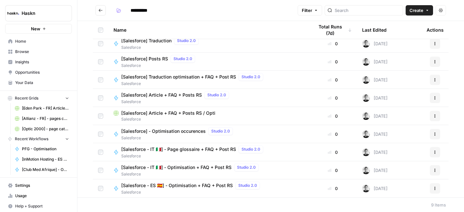
click at [192, 78] on span "[Salesforce] Traduction optimisation + FAQ + Post RS" at bounding box center [178, 77] width 115 height 6
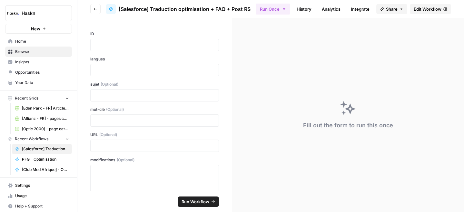
click at [423, 7] on span "Edit Workflow" at bounding box center [428, 9] width 28 height 6
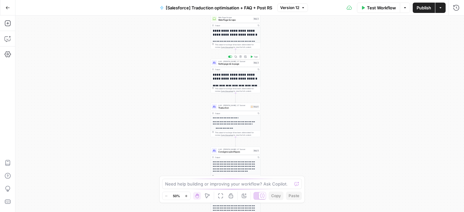
click at [233, 62] on span "LLM · [PERSON_NAME] 3.7 Sonnet" at bounding box center [236, 61] width 34 height 3
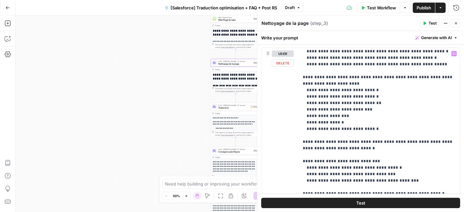
scroll to position [128, 0]
